Goal: Information Seeking & Learning: Compare options

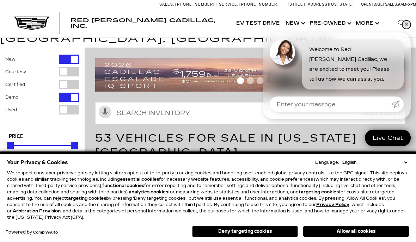
click at [407, 26] on link "✕" at bounding box center [406, 24] width 8 height 8
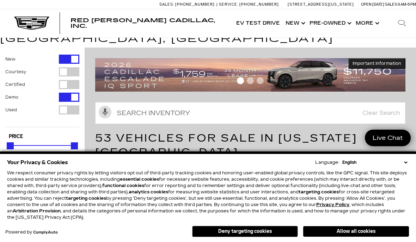
click at [320, 76] on div at bounding box center [250, 82] width 310 height 12
click at [247, 76] on div at bounding box center [250, 82] width 310 height 12
click at [228, 76] on div at bounding box center [250, 82] width 310 height 12
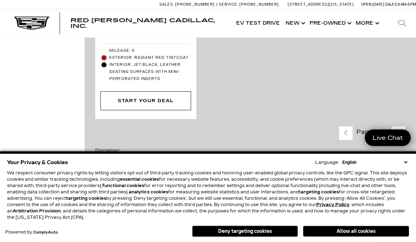
scroll to position [2868, 0]
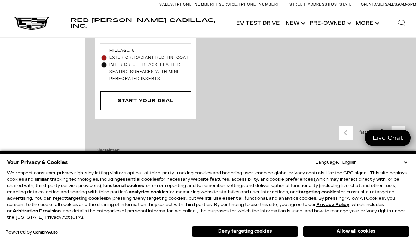
click at [401, 127] on link "Next - Page" at bounding box center [398, 133] width 15 height 12
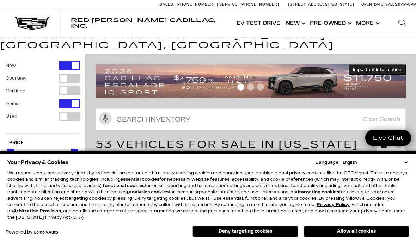
scroll to position [24, 0]
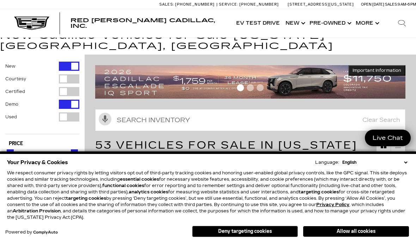
click at [64, 62] on div "Filter by Vehicle Type" at bounding box center [69, 66] width 20 height 9
type input "$72,603"
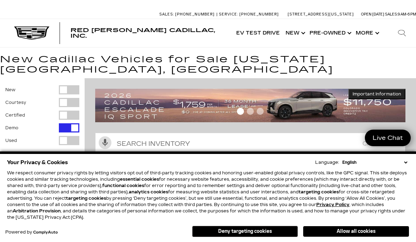
click at [64, 123] on div "Filter by Vehicle Type" at bounding box center [69, 127] width 20 height 9
type input "$19,189"
type input "$179,434"
click at [68, 85] on div "Filter by Vehicle Type" at bounding box center [69, 89] width 20 height 9
type input "$59,060"
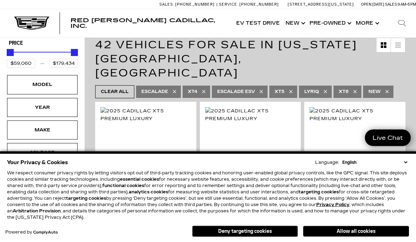
scroll to position [125, 0]
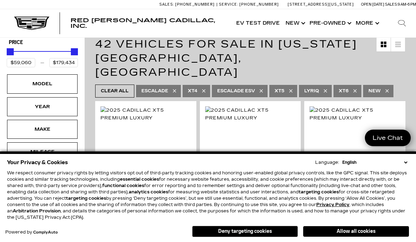
click at [32, 80] on div "Model" at bounding box center [42, 84] width 35 height 8
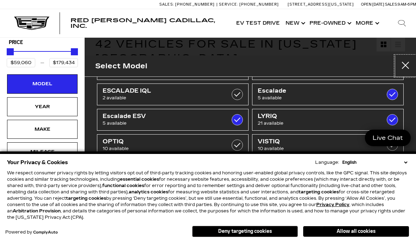
scroll to position [32, 0]
click at [242, 116] on label at bounding box center [236, 118] width 11 height 11
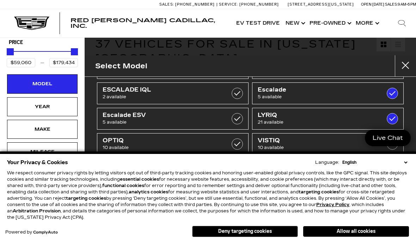
type input "$132,685"
checkbox input "false"
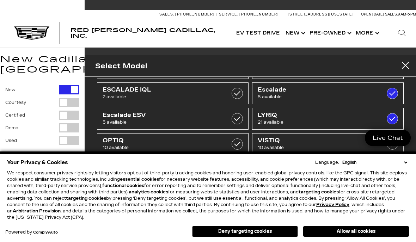
click at [242, 168] on label at bounding box center [236, 169] width 11 height 11
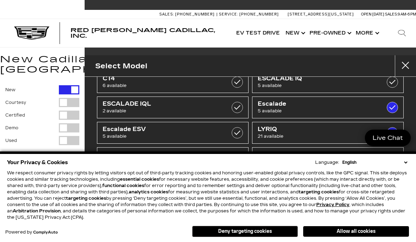
click at [395, 132] on label at bounding box center [391, 132] width 11 height 11
checkbox input "false"
click at [394, 104] on label at bounding box center [391, 107] width 11 height 11
type input "$76,249"
checkbox input "false"
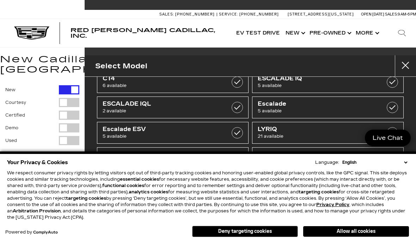
click at [395, 103] on label at bounding box center [391, 107] width 11 height 11
type input "$132,685"
checkbox input "true"
click at [395, 104] on label at bounding box center [391, 107] width 11 height 11
type input "$76,249"
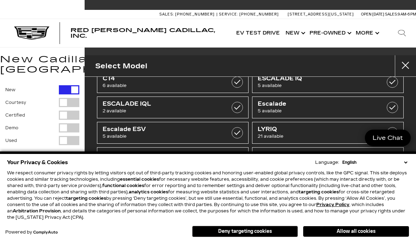
checkbox input "false"
click at [392, 127] on label at bounding box center [391, 132] width 11 height 11
type input "$91,110"
checkbox input "true"
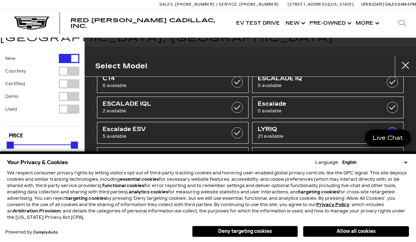
scroll to position [21, 0]
click at [240, 152] on label at bounding box center [236, 157] width 11 height 11
type input "$55,679"
checkbox input "true"
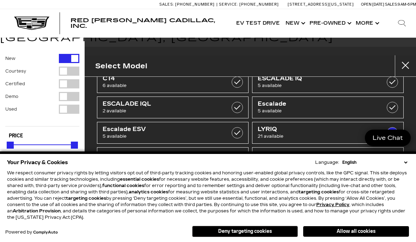
click at [258, 226] on button "Deny targeting cookies" at bounding box center [245, 231] width 106 height 11
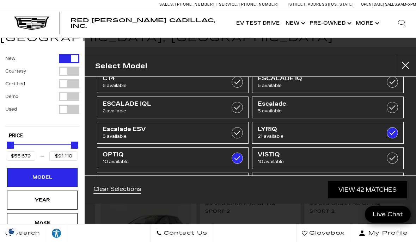
click at [250, 236] on div "Search Contact Us Glovebox My Profile" at bounding box center [208, 233] width 416 height 18
click at [240, 178] on label at bounding box center [236, 183] width 11 height 11
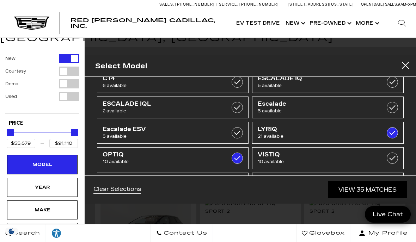
click at [241, 178] on label at bounding box center [236, 183] width 11 height 11
checkbox input "true"
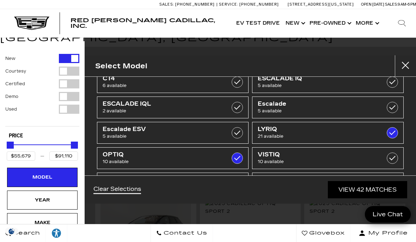
click at [393, 178] on label at bounding box center [391, 183] width 11 height 11
click at [394, 178] on label at bounding box center [391, 183] width 11 height 11
checkbox input "true"
click at [393, 198] on link "View 42 Matches" at bounding box center [366, 189] width 79 height 17
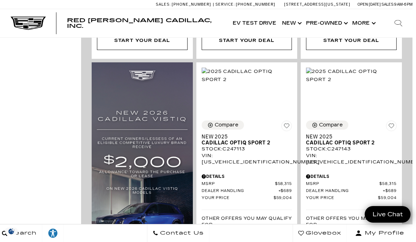
scroll to position [518, 4]
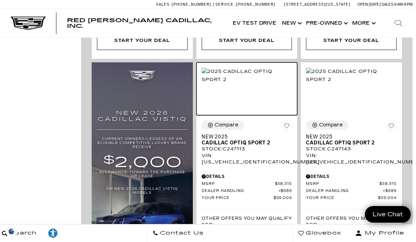
click at [261, 68] on img at bounding box center [246, 75] width 90 height 15
